Goal: Navigation & Orientation: Find specific page/section

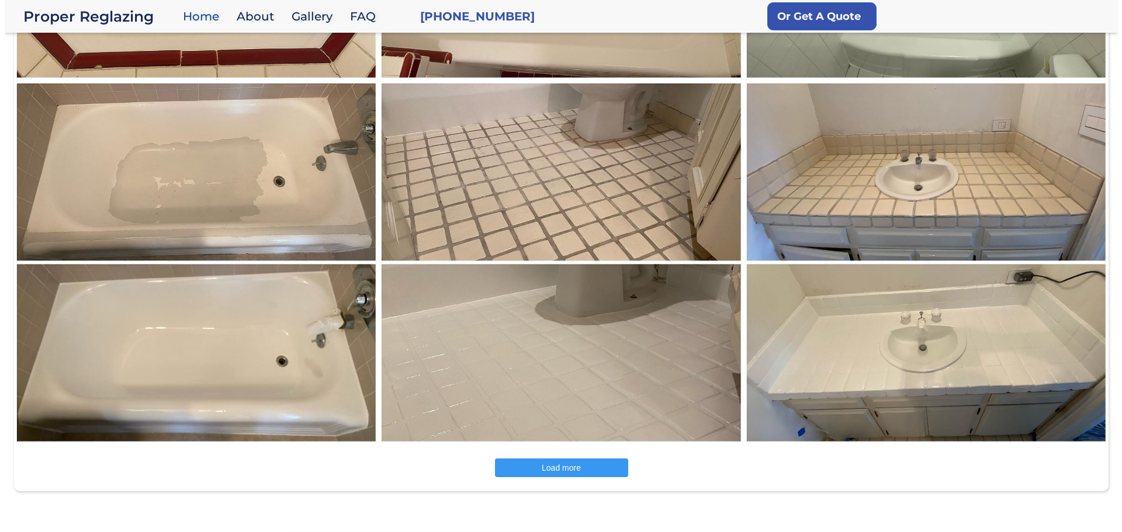
scroll to position [1636, 0]
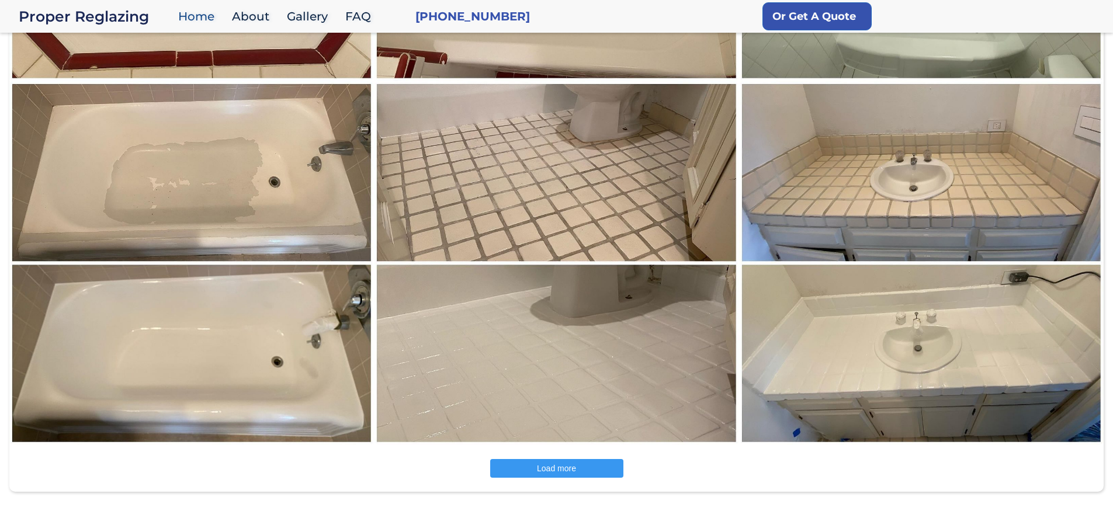
click at [646, 337] on img at bounding box center [556, 263] width 366 height 365
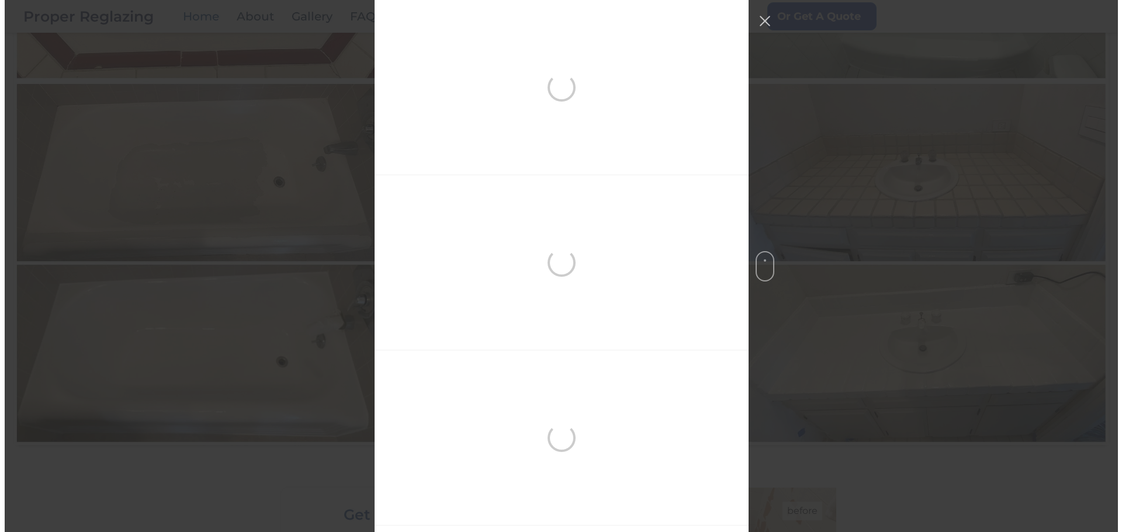
scroll to position [701, 0]
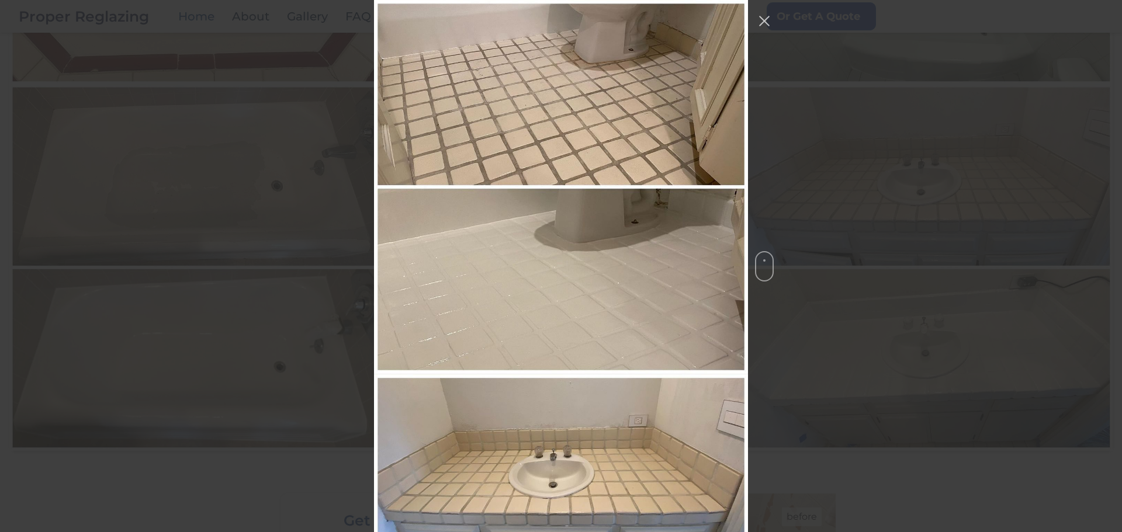
click at [425, 279] on img "Instagram Feed popup" at bounding box center [561, 187] width 374 height 374
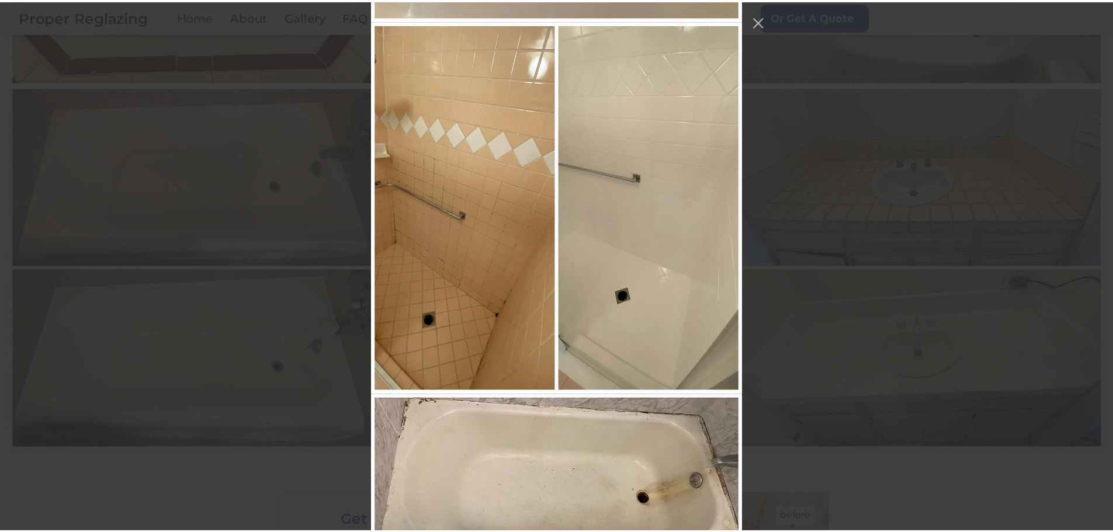
scroll to position [1636, 0]
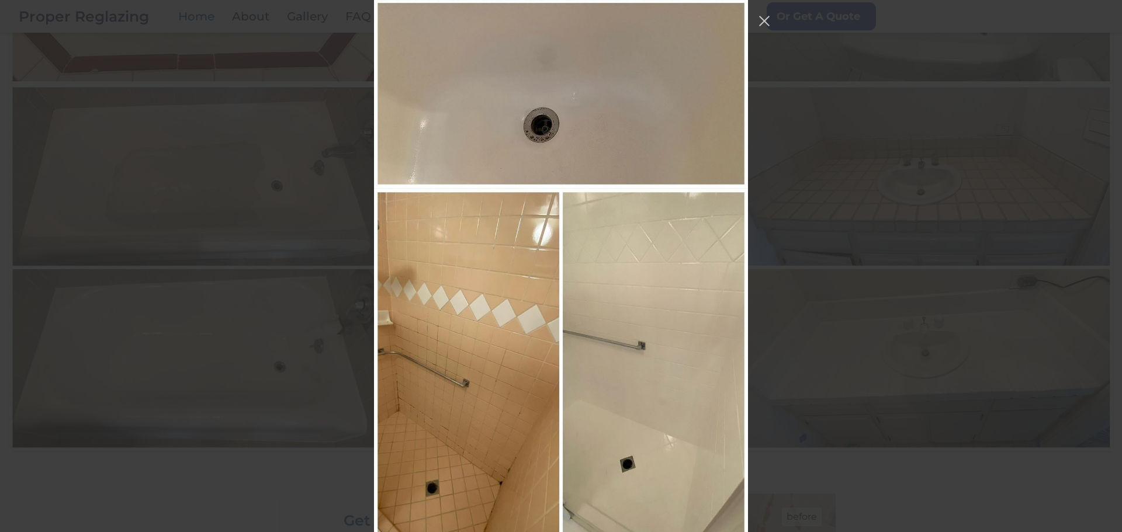
click at [237, 188] on div "Instagram Feed popup" at bounding box center [561, 266] width 1122 height 532
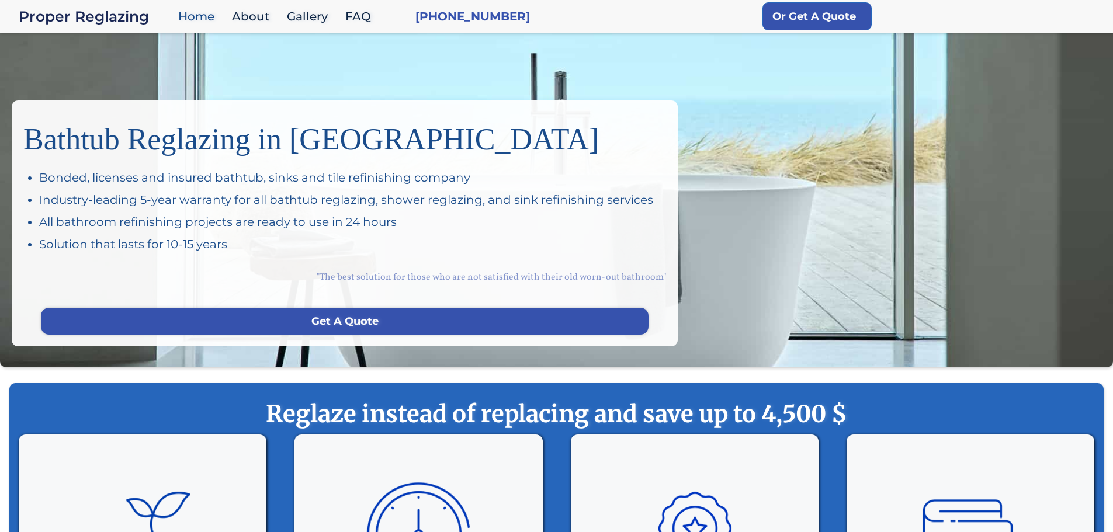
scroll to position [0, 0]
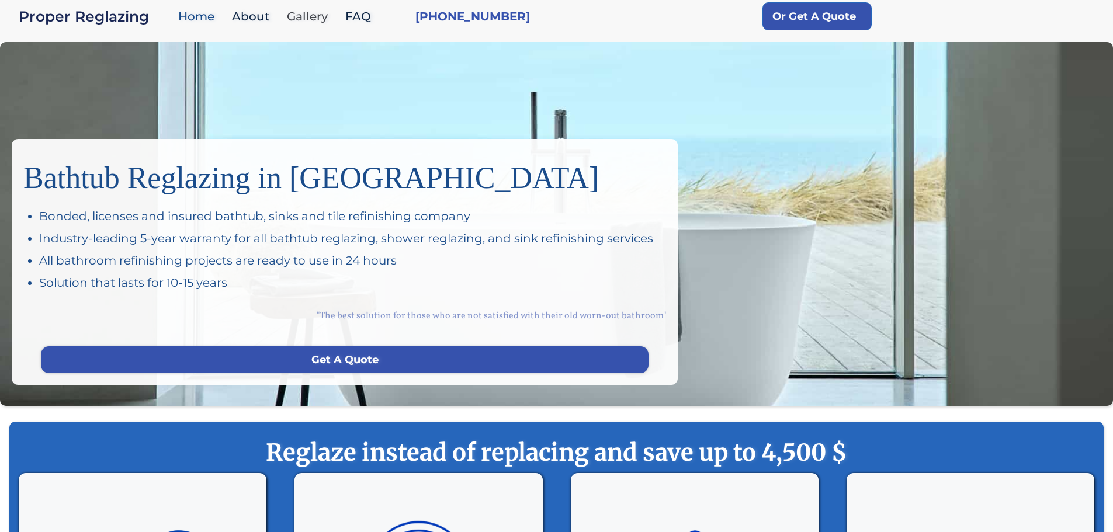
click at [305, 16] on link "Gallery" at bounding box center [310, 16] width 58 height 25
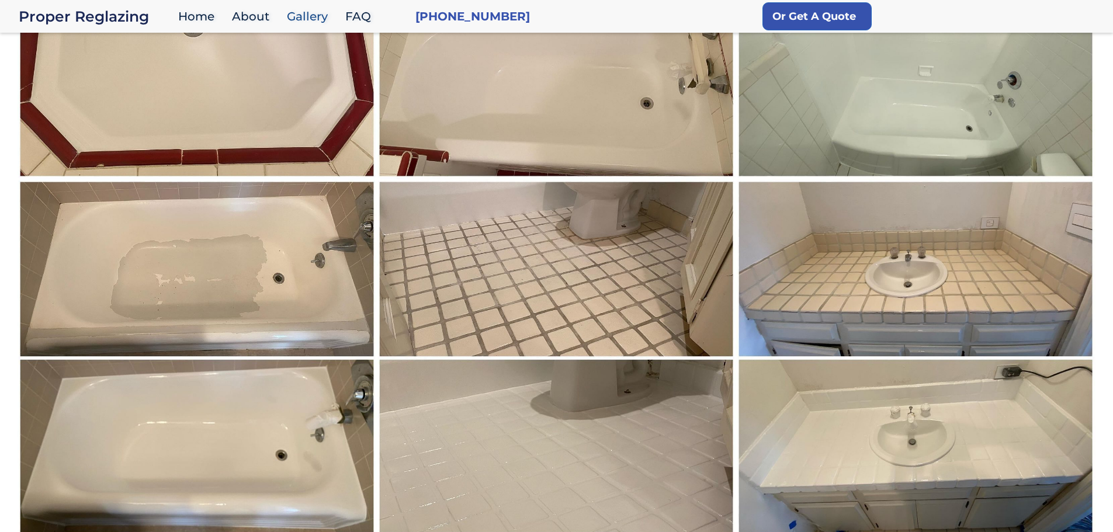
scroll to position [85, 0]
